Goal: Check status: Check status

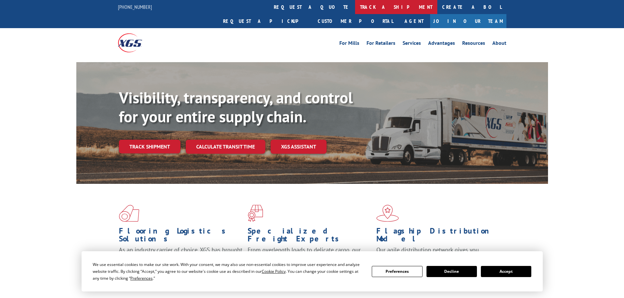
click at [355, 7] on link "track a shipment" at bounding box center [396, 7] width 82 height 14
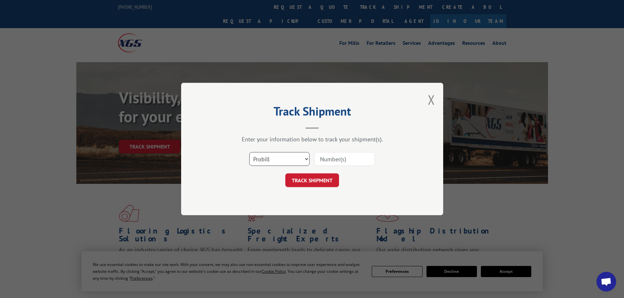
click at [277, 159] on select "Select category... Probill BOL PO" at bounding box center [279, 159] width 60 height 14
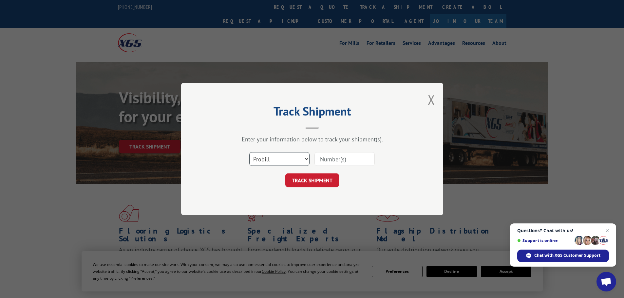
select select "po"
click at [249, 152] on select "Select category... Probill BOL PO" at bounding box center [279, 159] width 60 height 14
click at [324, 160] on input at bounding box center [345, 159] width 60 height 14
type input "40536371"
click at [285, 174] on button "TRACK SHIPMENT" at bounding box center [312, 181] width 54 height 14
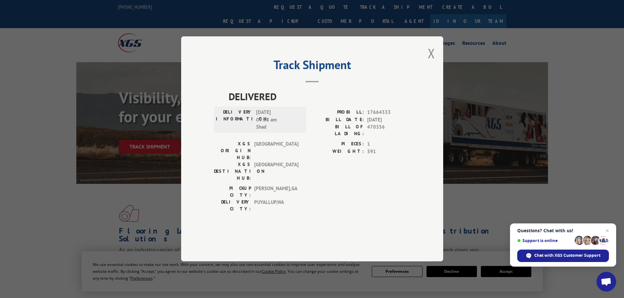
drag, startPoint x: 431, startPoint y: 72, endPoint x: 427, endPoint y: 70, distance: 4.6
click at [431, 62] on button "Close modal" at bounding box center [431, 53] width 7 height 17
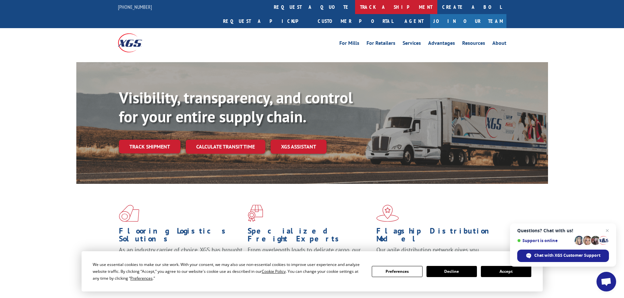
click at [355, 6] on link "track a shipment" at bounding box center [396, 7] width 82 height 14
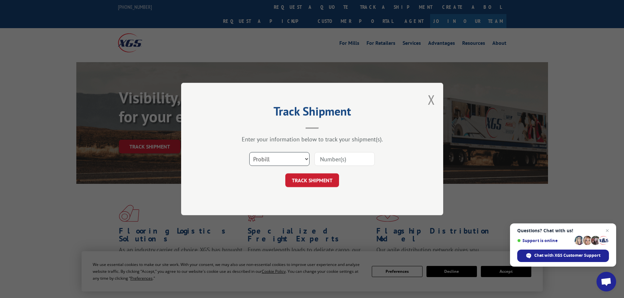
click at [278, 161] on select "Select category... Probill BOL PO" at bounding box center [279, 159] width 60 height 14
select select "po"
click at [249, 152] on select "Select category... Probill BOL PO" at bounding box center [279, 159] width 60 height 14
click at [330, 158] on input at bounding box center [345, 159] width 60 height 14
type input "40536192"
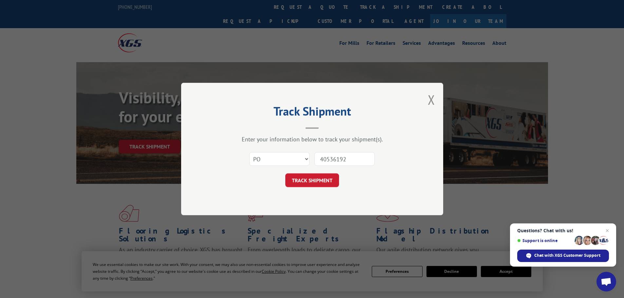
click at [285, 174] on button "TRACK SHIPMENT" at bounding box center [312, 181] width 54 height 14
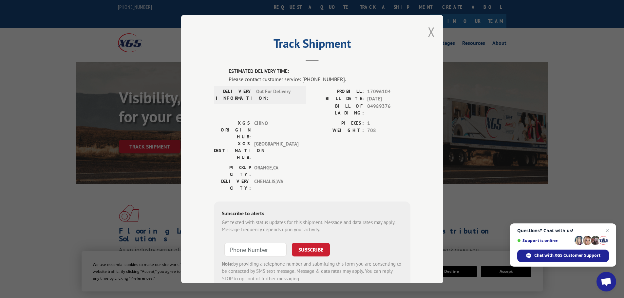
click at [428, 34] on button "Close modal" at bounding box center [431, 31] width 7 height 17
